Goal: Task Accomplishment & Management: Complete application form

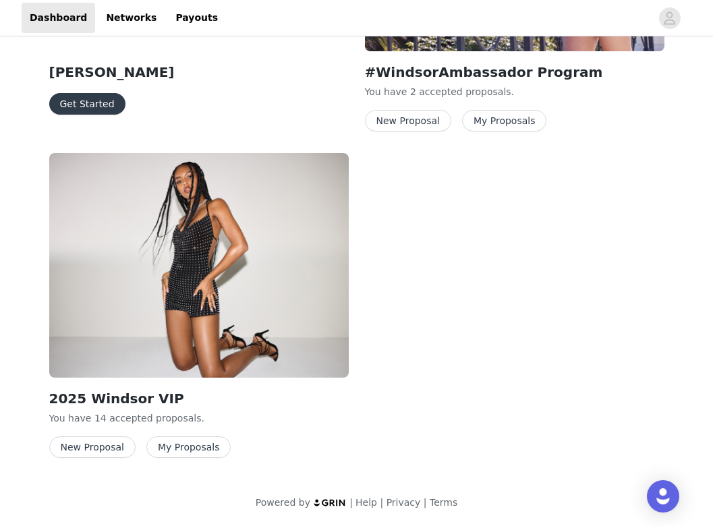
scroll to position [324, 0]
click at [124, 447] on button "New Proposal" at bounding box center [92, 447] width 86 height 22
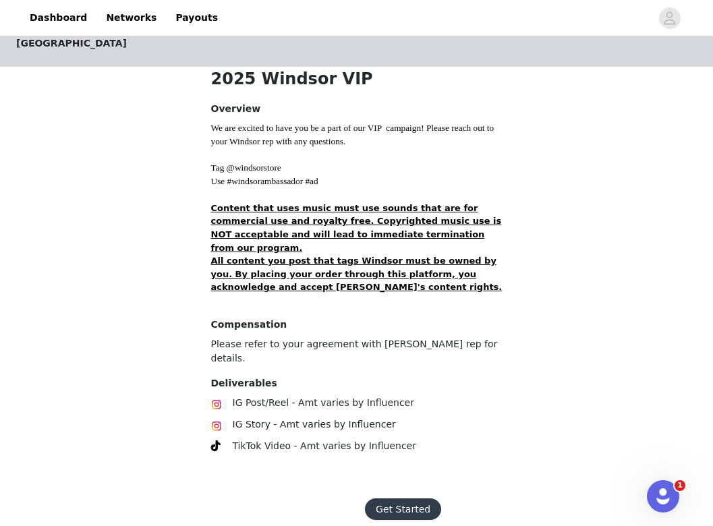
scroll to position [261, 0]
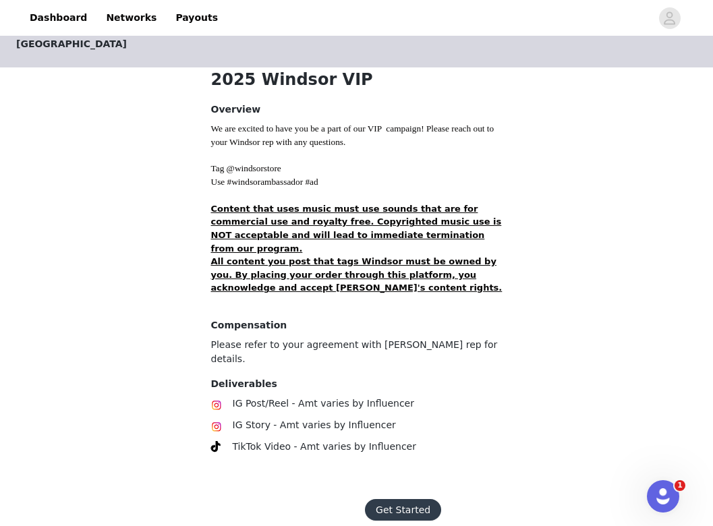
click at [418, 499] on button "Get Started" at bounding box center [403, 510] width 76 height 22
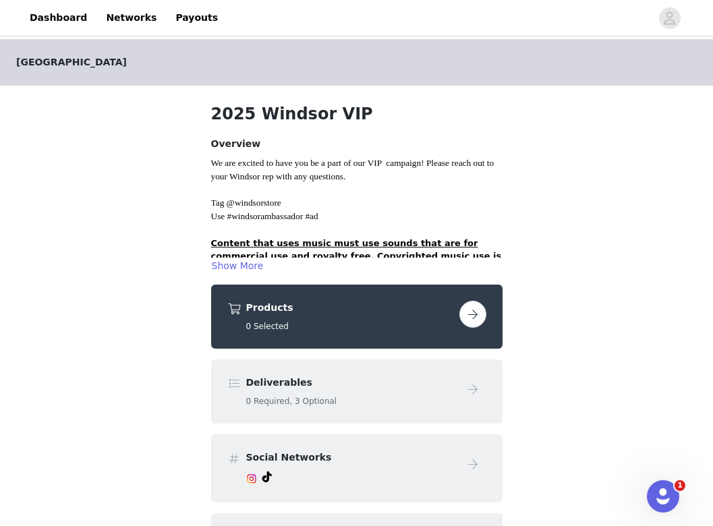
click at [467, 318] on button "button" at bounding box center [472, 314] width 27 height 27
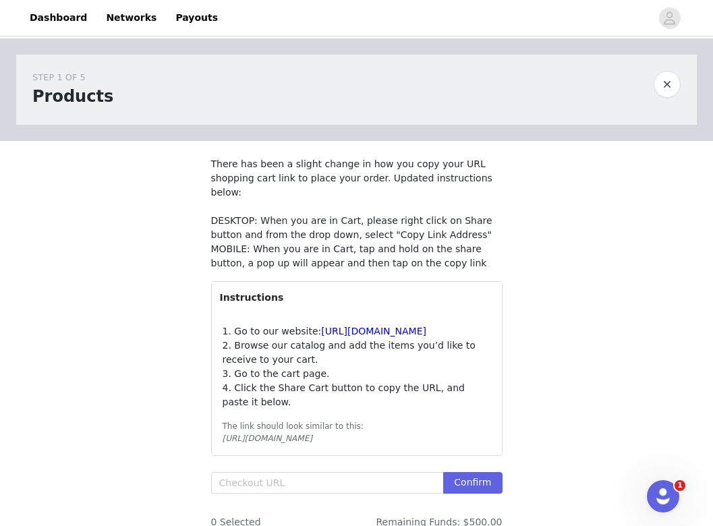
scroll to position [63, 0]
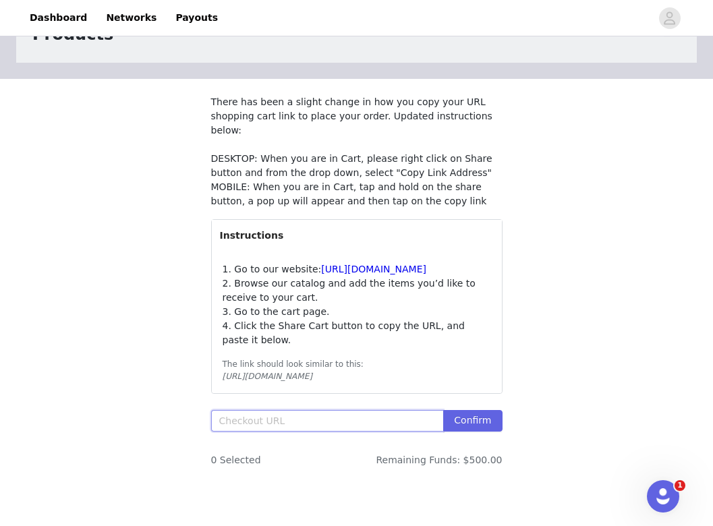
click at [343, 426] on input "text" at bounding box center [327, 421] width 233 height 22
paste input "[URL][DOMAIN_NAME]"
type input "[URL][DOMAIN_NAME]"
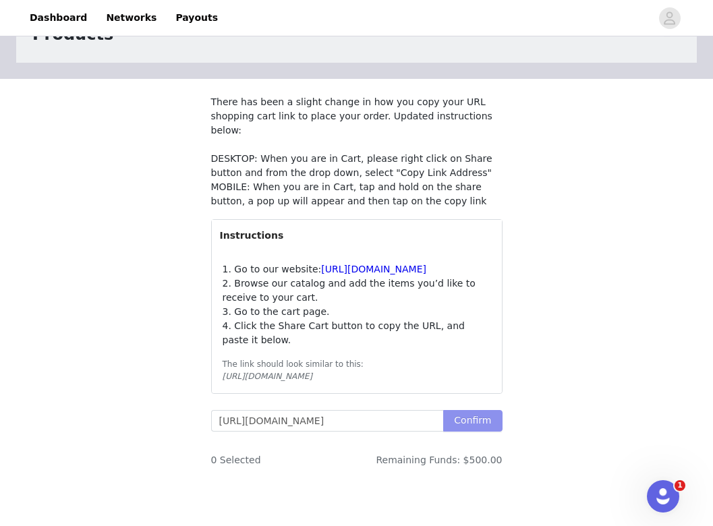
click at [490, 427] on button "Confirm" at bounding box center [472, 421] width 59 height 22
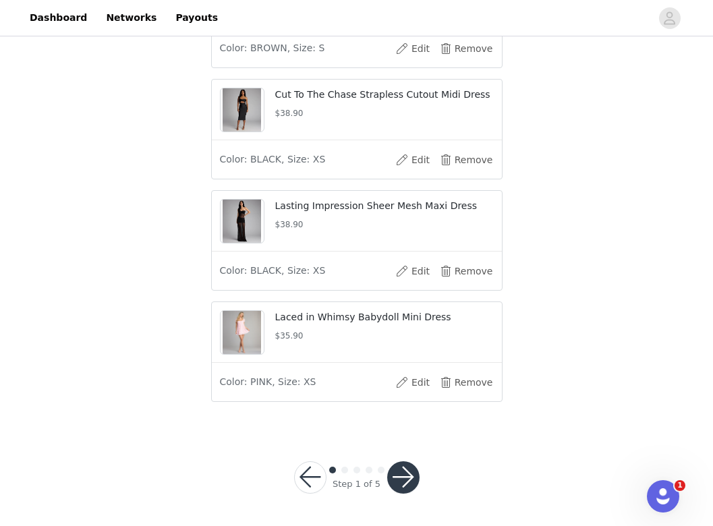
scroll to position [1475, 0]
click at [409, 471] on button "button" at bounding box center [403, 477] width 32 height 32
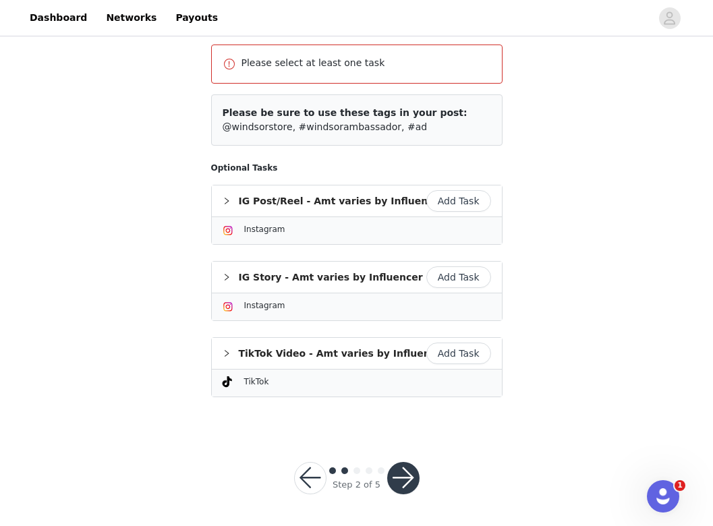
click at [476, 352] on button "Add Task" at bounding box center [458, 354] width 65 height 22
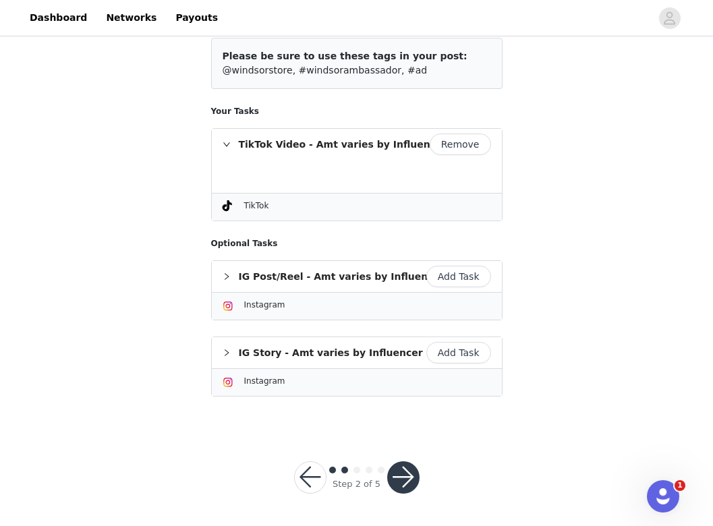
scroll to position [158, 0]
click at [400, 474] on button "button" at bounding box center [403, 478] width 32 height 32
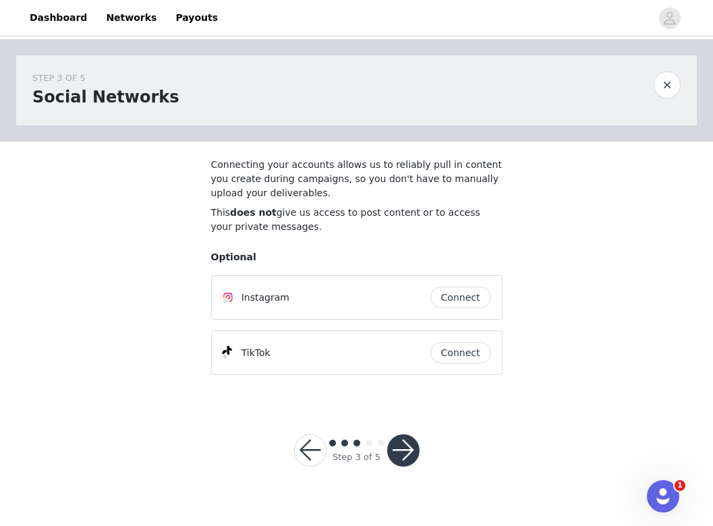
click at [396, 445] on button "button" at bounding box center [403, 450] width 32 height 32
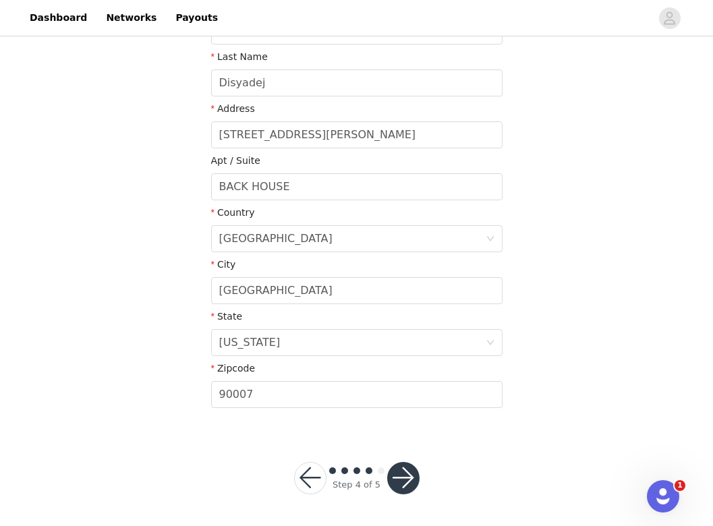
click at [392, 475] on button "button" at bounding box center [403, 478] width 32 height 32
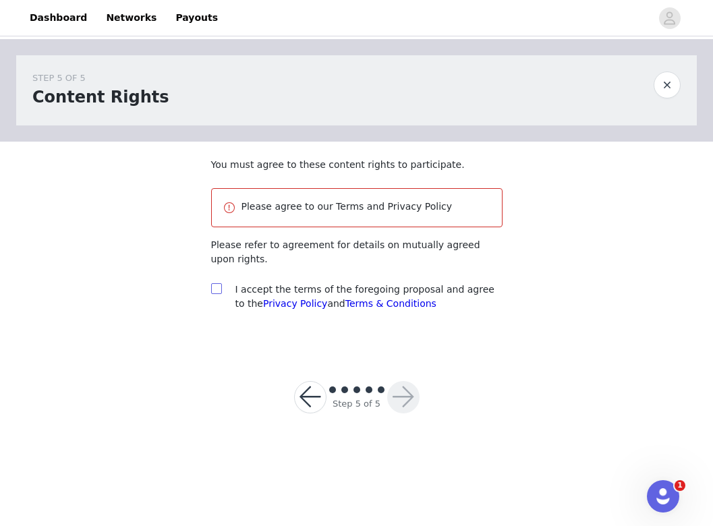
click at [220, 288] on input "checkbox" at bounding box center [215, 287] width 9 height 9
checkbox input "true"
click at [404, 387] on button "button" at bounding box center [403, 397] width 32 height 32
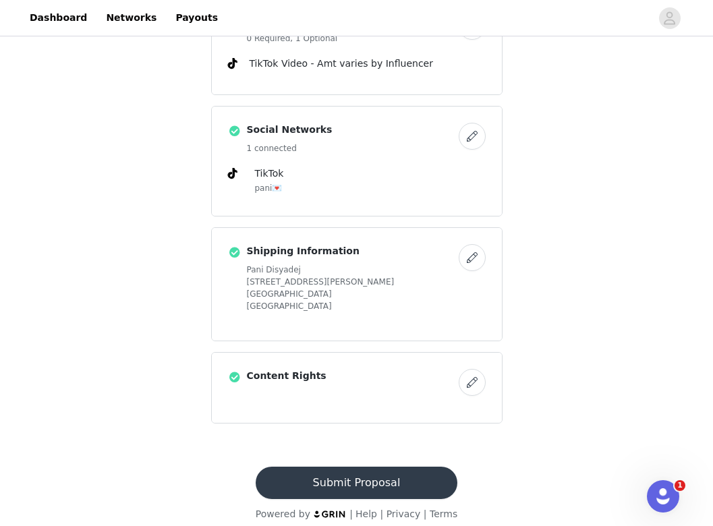
scroll to position [959, 0]
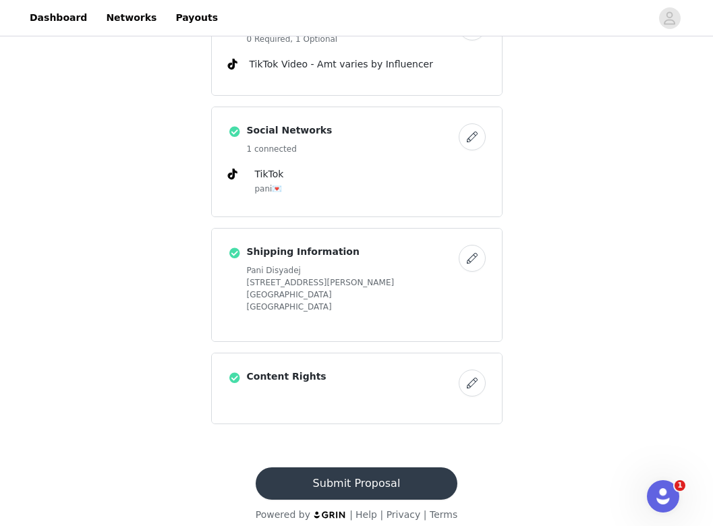
click at [388, 467] on button "Submit Proposal" at bounding box center [357, 483] width 202 height 32
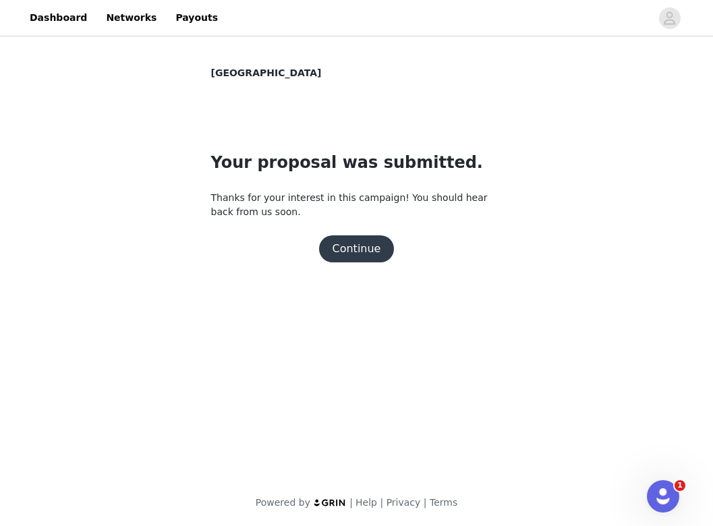
scroll to position [0, 0]
click at [377, 256] on button "Continue" at bounding box center [357, 248] width 76 height 27
